Goal: Navigation & Orientation: Find specific page/section

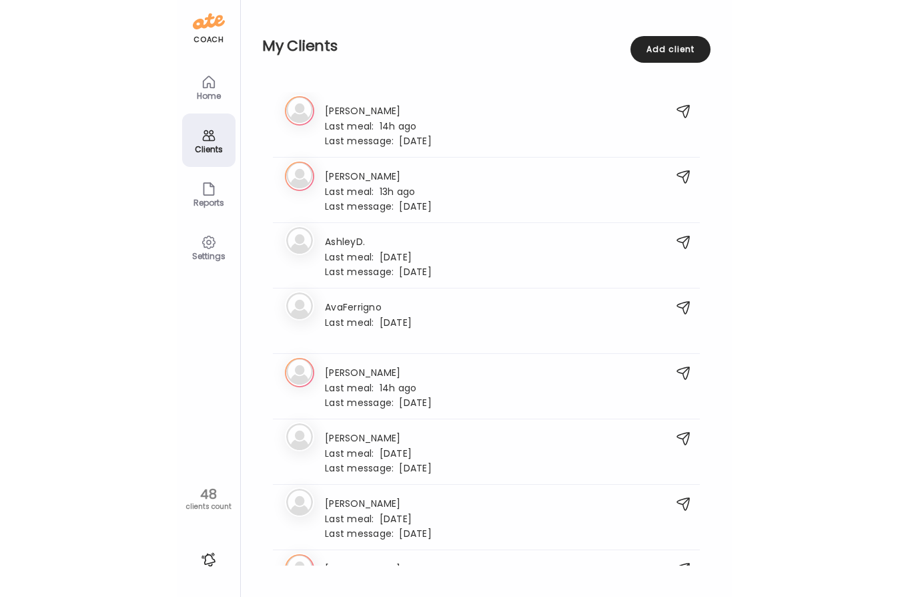
scroll to position [2666, 0]
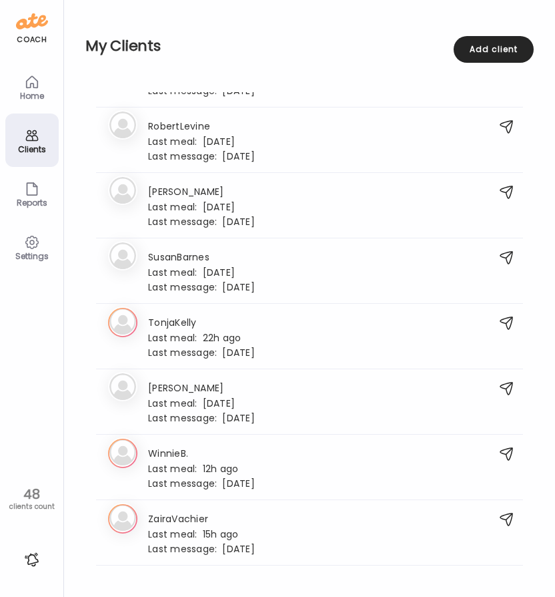
click at [21, 89] on div "Home" at bounding box center [31, 86] width 53 height 53
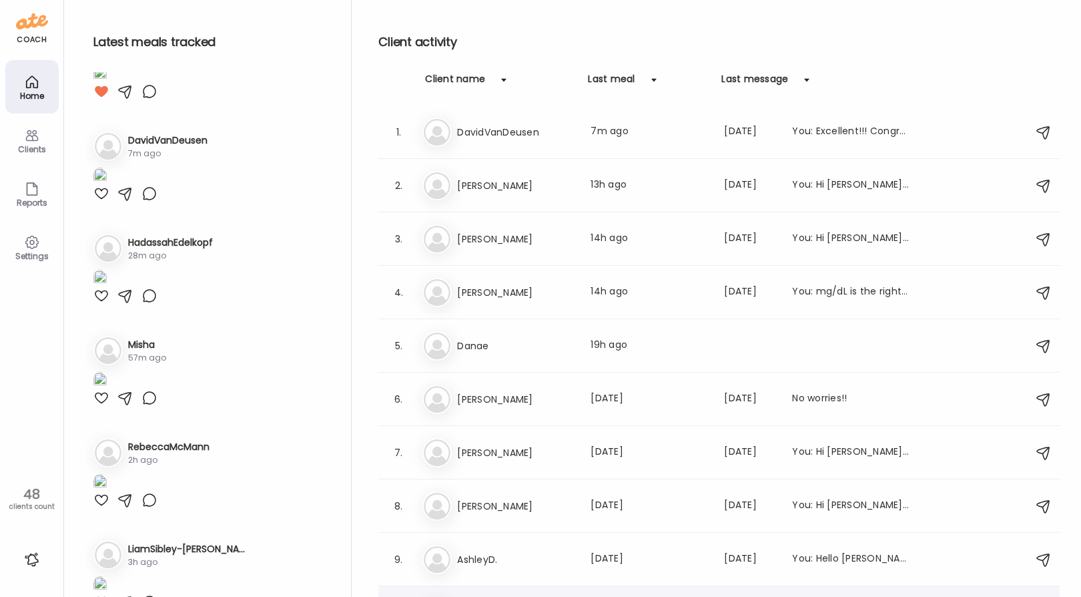
scroll to position [667, 0]
click at [22, 380] on div "coach Home Clients Coaches Teams Reports Settings 48 clients count" at bounding box center [32, 298] width 64 height 597
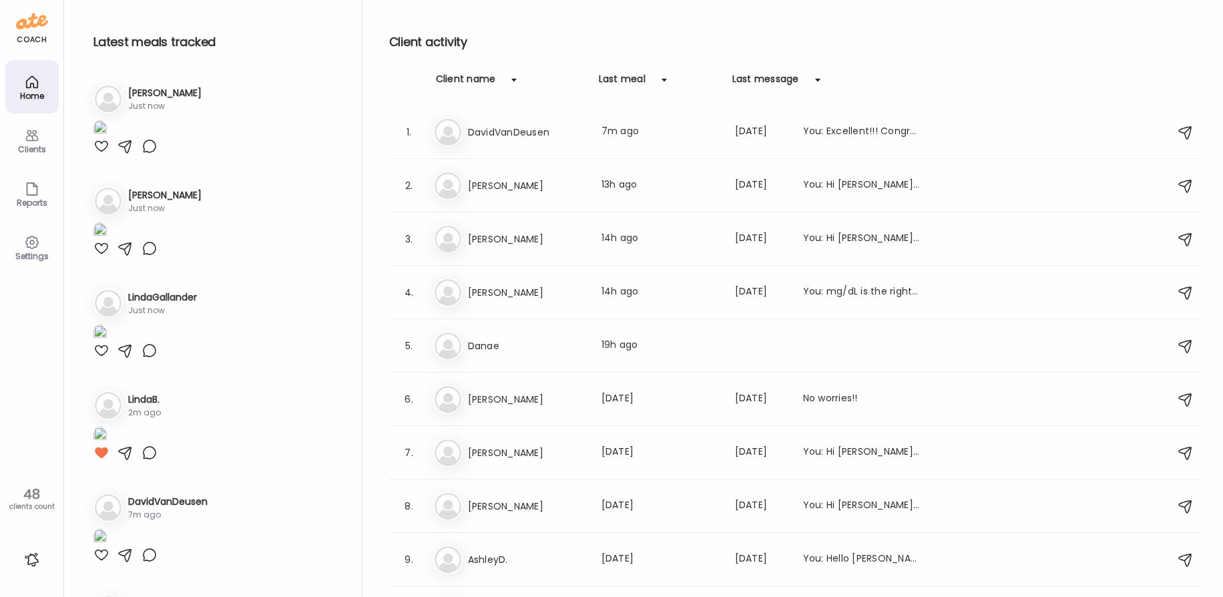
scroll to position [0, 0]
click at [23, 247] on div "Settings" at bounding box center [31, 246] width 53 height 53
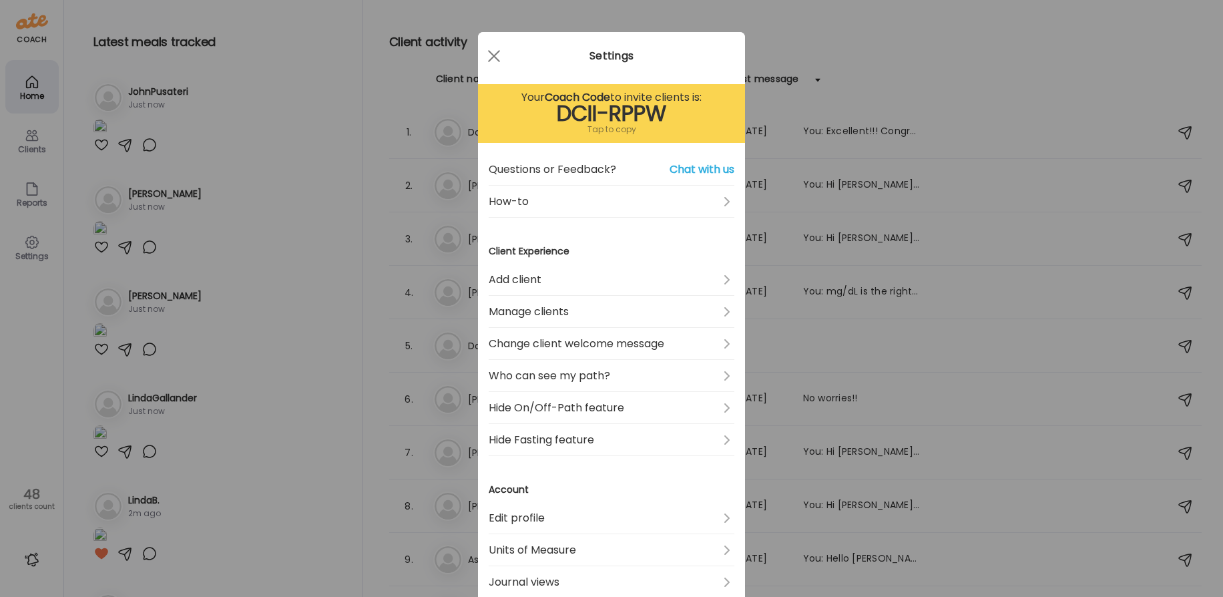
click at [23, 247] on div "Ate Coach Dashboard Wahoo! It’s official Take a moment to set up your Coach Pro…" at bounding box center [611, 298] width 1223 height 597
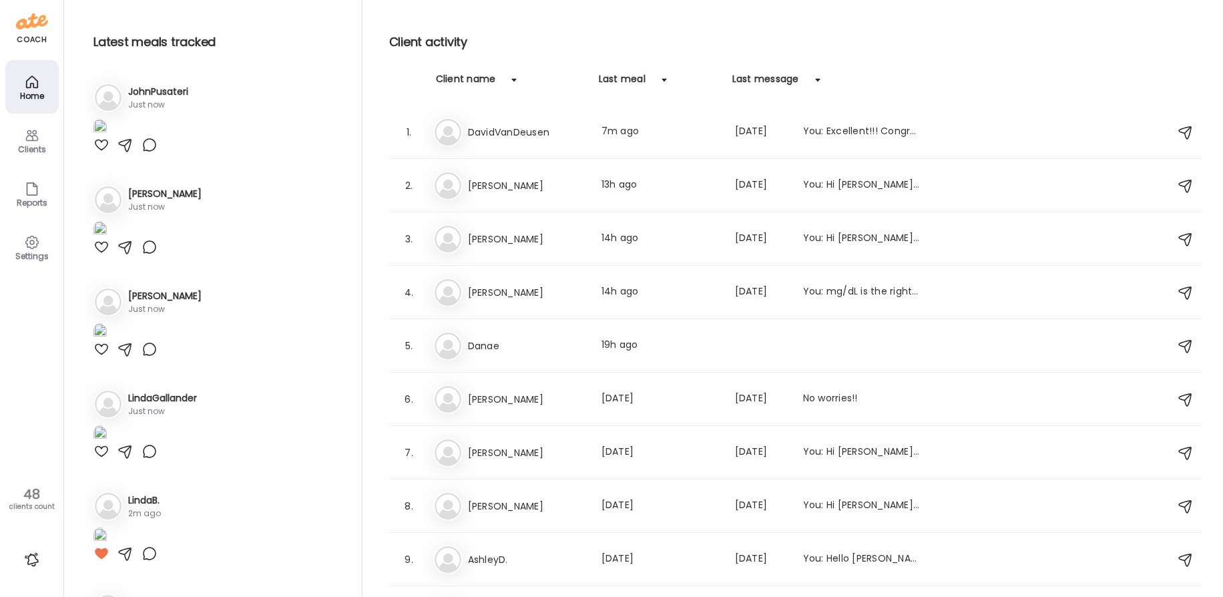
click at [33, 561] on div at bounding box center [31, 559] width 21 height 21
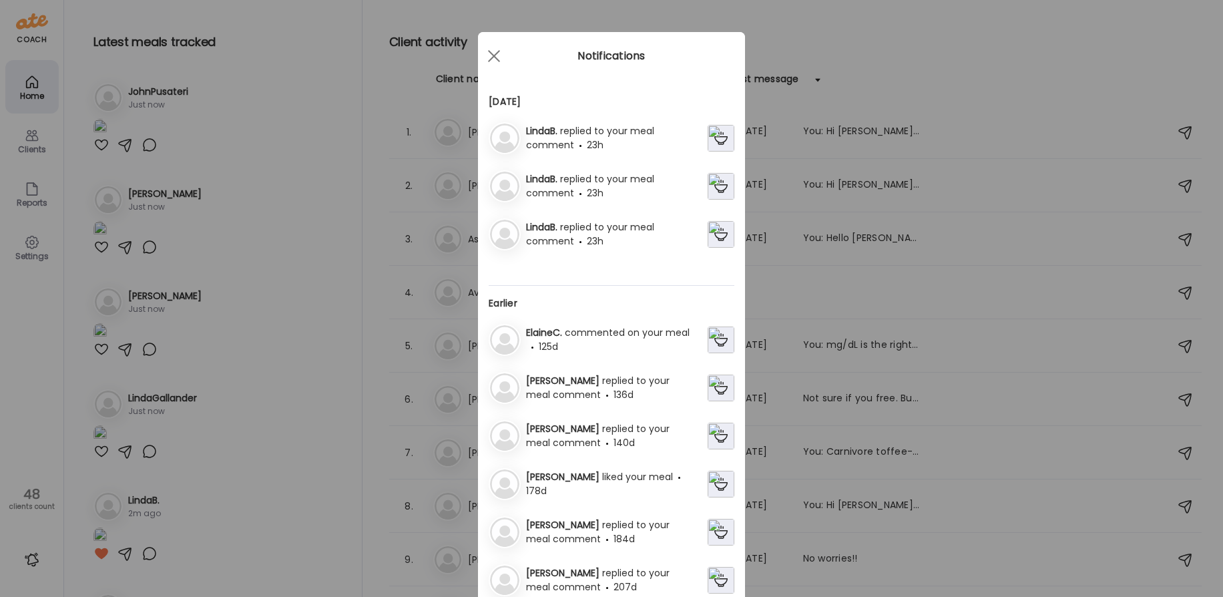
click at [555, 137] on img at bounding box center [720, 138] width 27 height 27
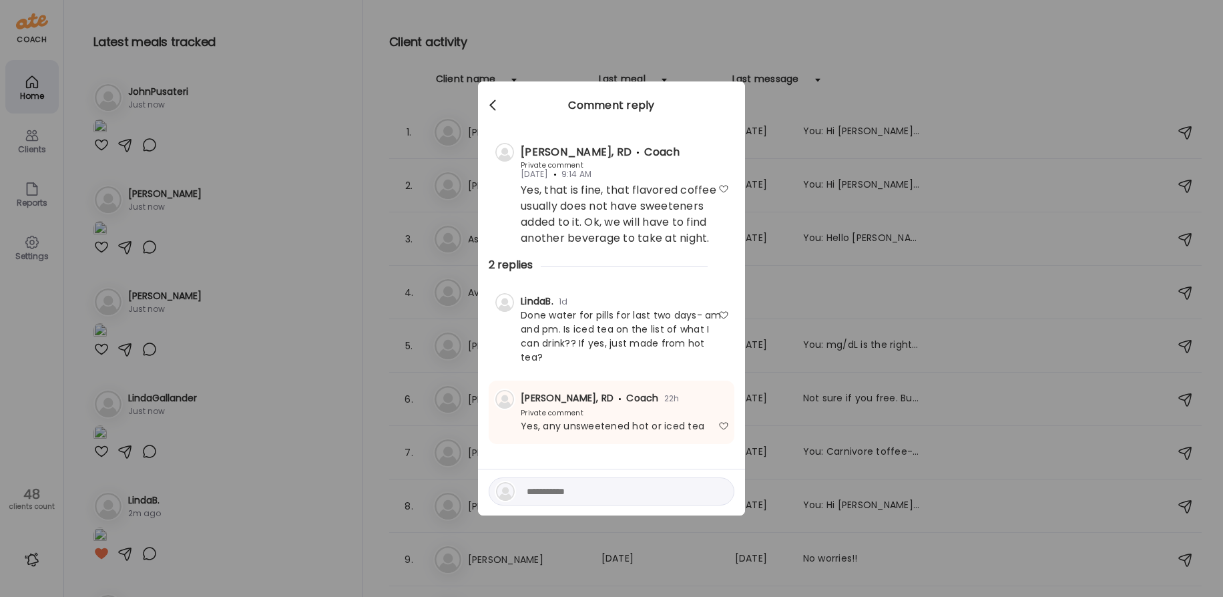
click at [493, 105] on div at bounding box center [494, 105] width 27 height 27
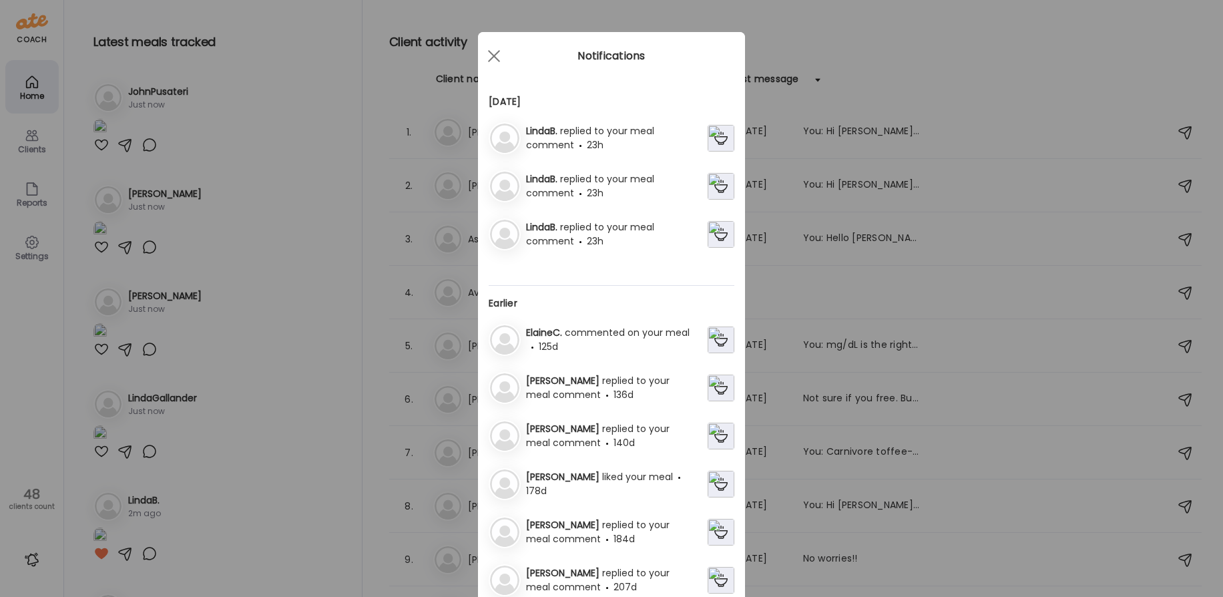
click at [555, 229] on img at bounding box center [720, 234] width 27 height 27
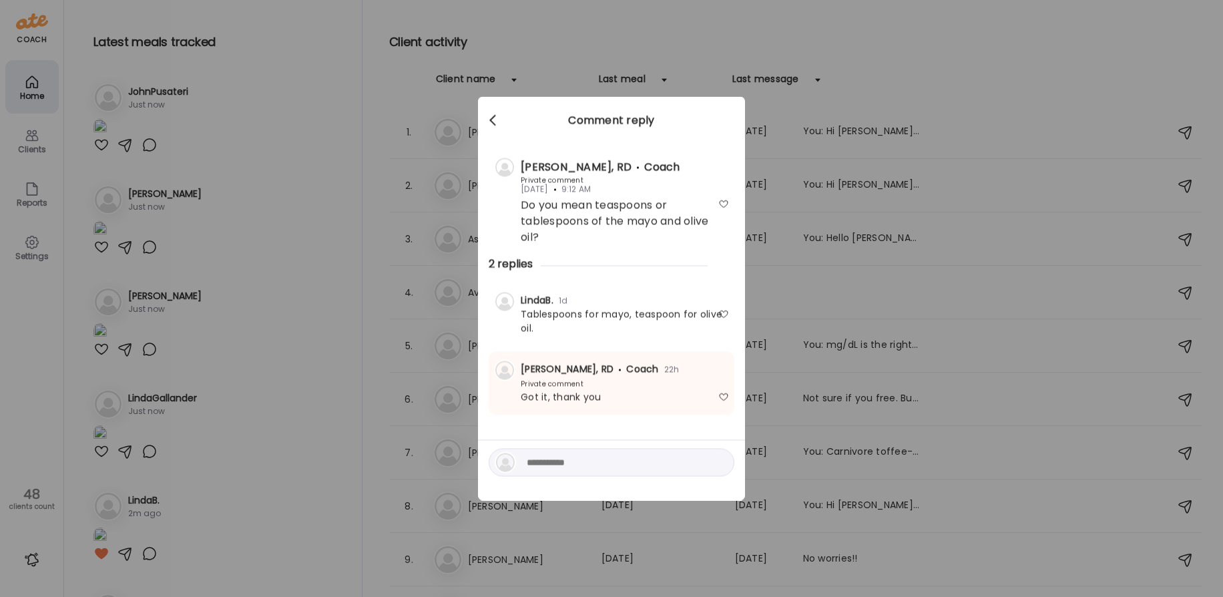
click at [486, 117] on div at bounding box center [494, 120] width 27 height 27
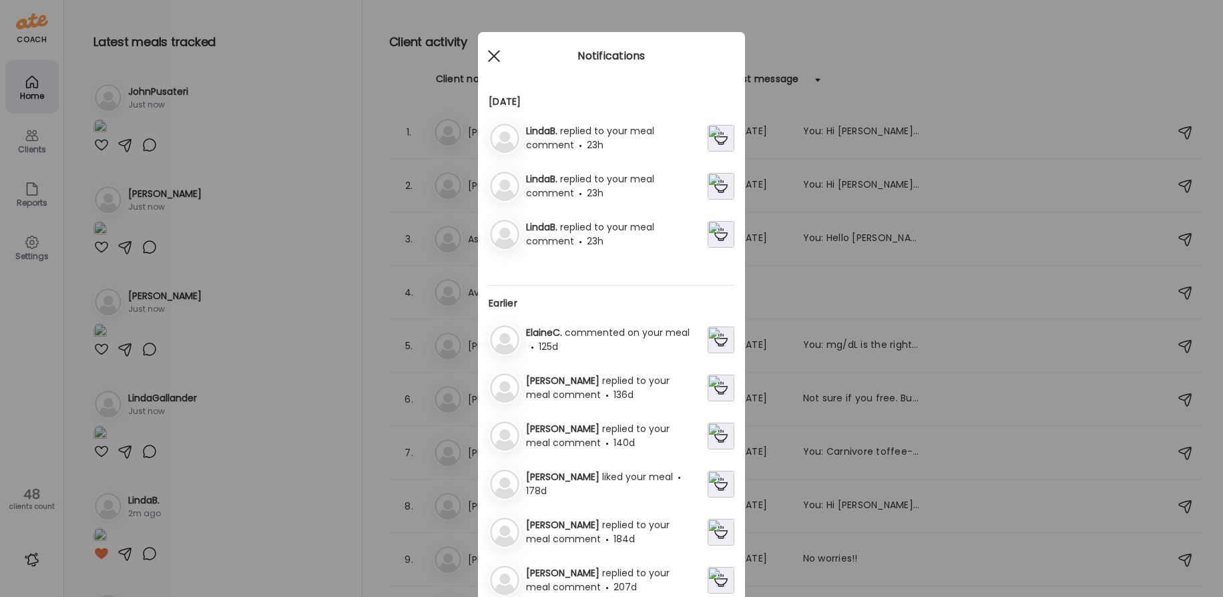
click at [490, 45] on div at bounding box center [494, 56] width 27 height 27
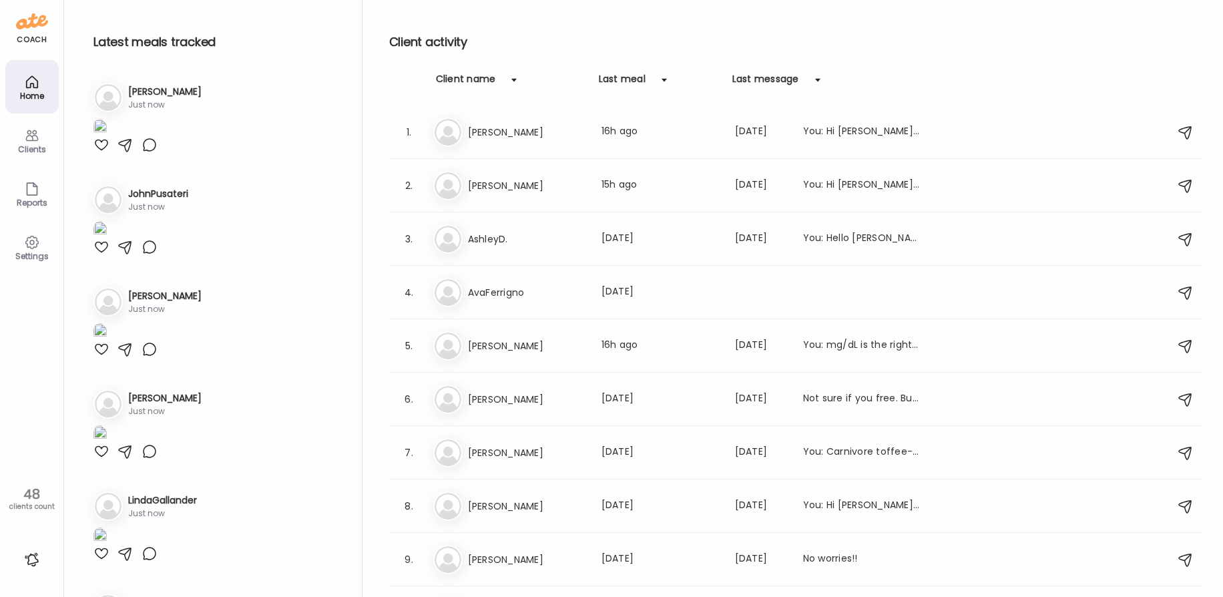
click at [109, 77] on div "Latest meals tracked 1. Ni [PERSON_NAME] Just now 2. Jo JohnPusateri Just now 3…" at bounding box center [223, 301] width 277 height 603
click at [224, 49] on h2 "Latest meals tracked" at bounding box center [216, 42] width 247 height 20
